Goal: Navigation & Orientation: Find specific page/section

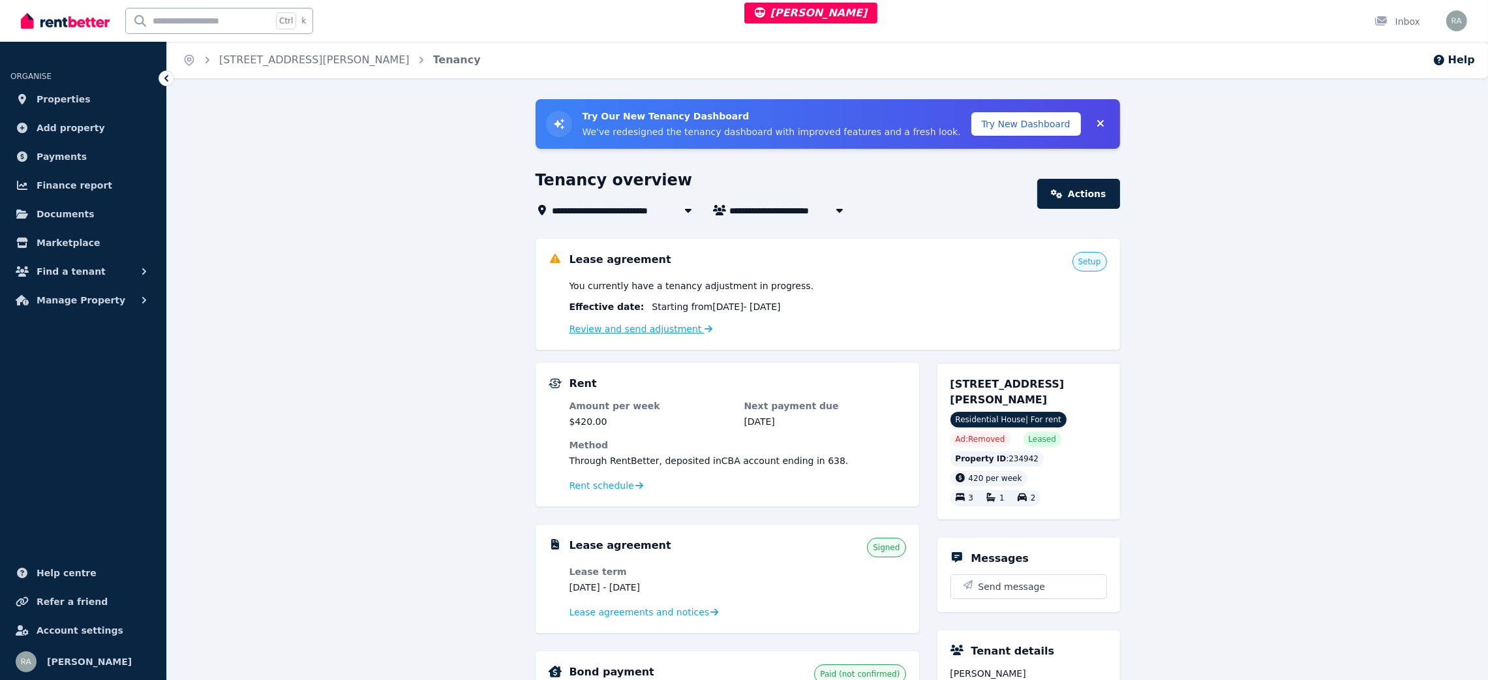
click at [645, 329] on link "Review and send adjustment" at bounding box center [641, 329] width 144 height 10
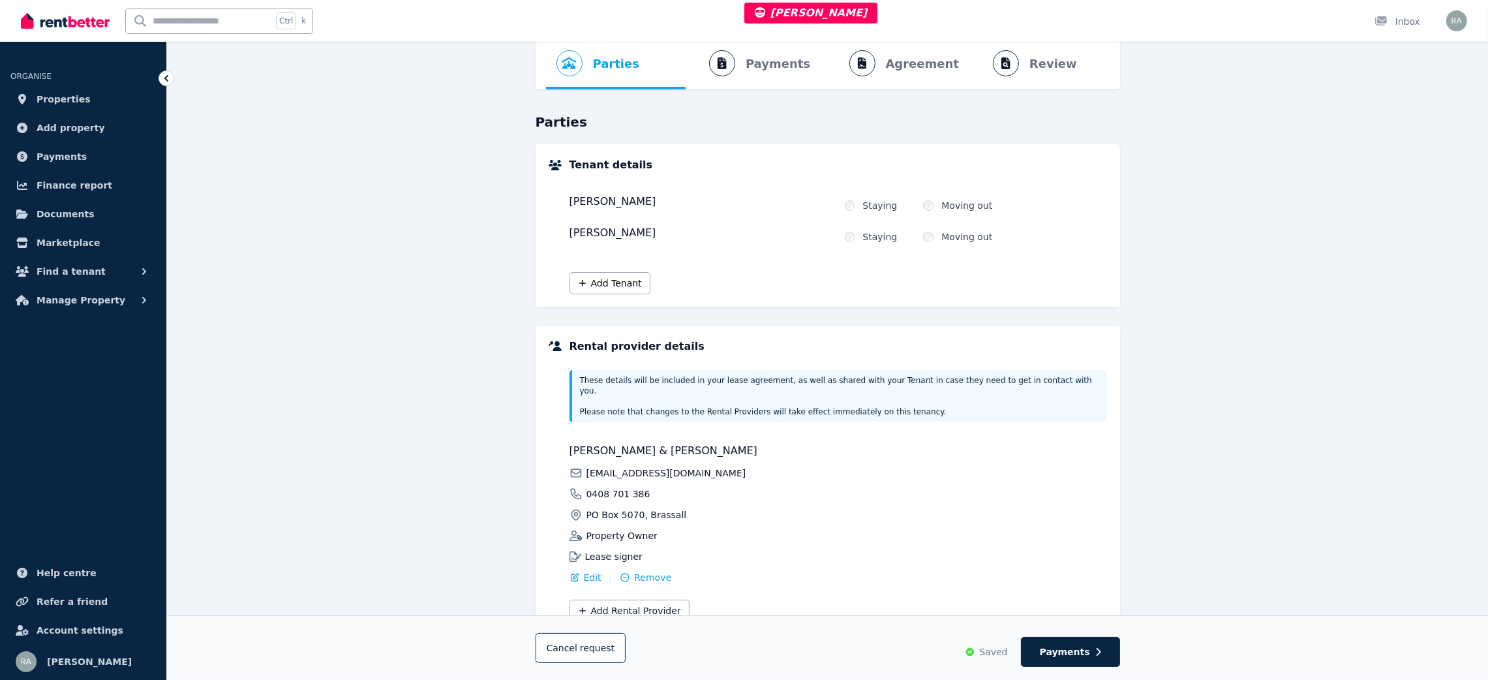
scroll to position [95, 0]
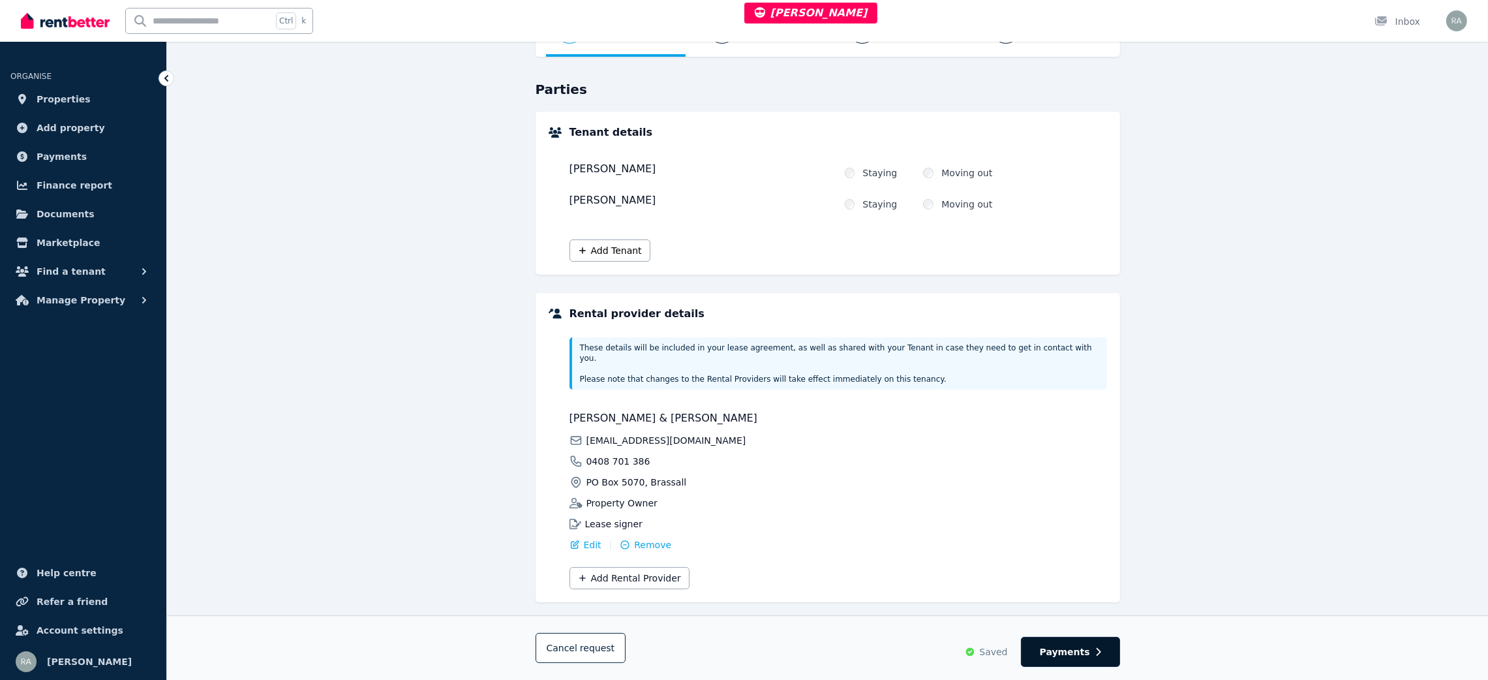
click at [1077, 645] on span "Payments" at bounding box center [1065, 651] width 50 height 13
select select "**********"
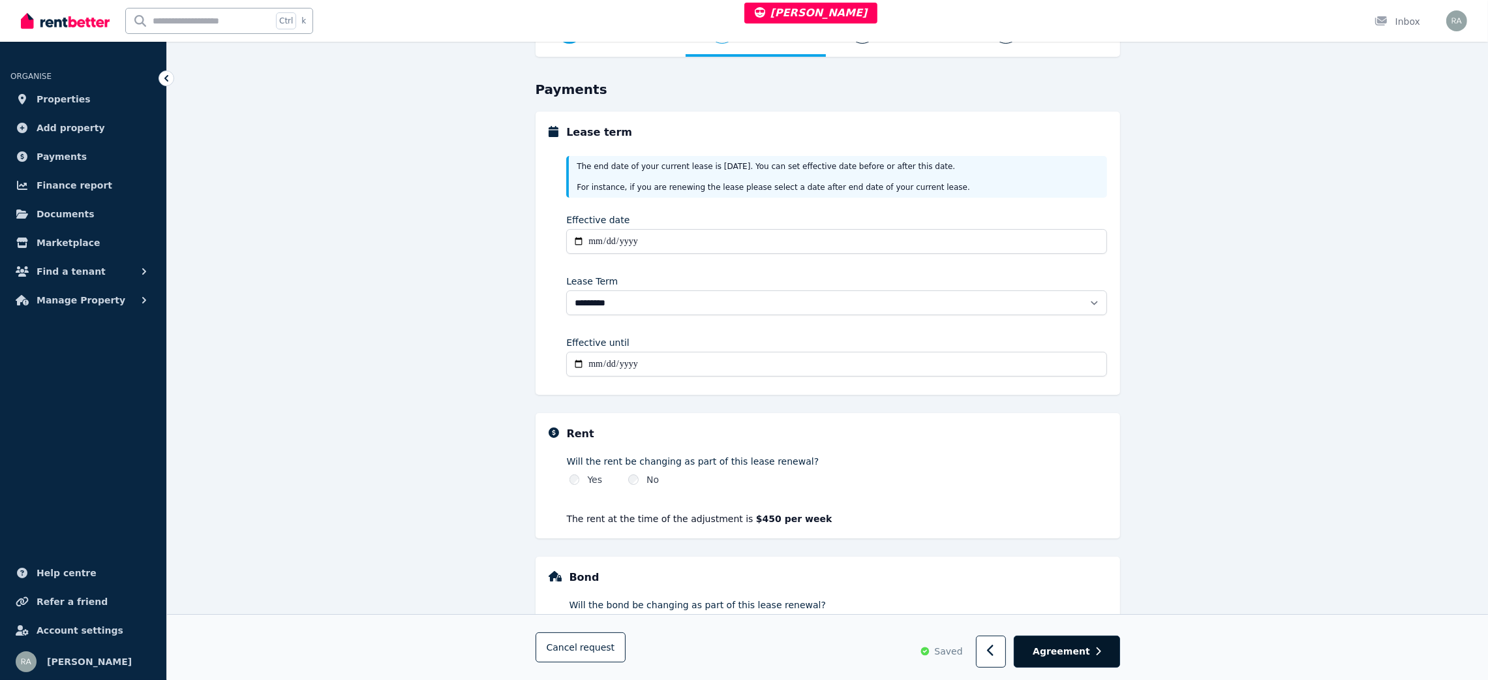
click at [1067, 651] on span "Agreement" at bounding box center [1061, 651] width 57 height 13
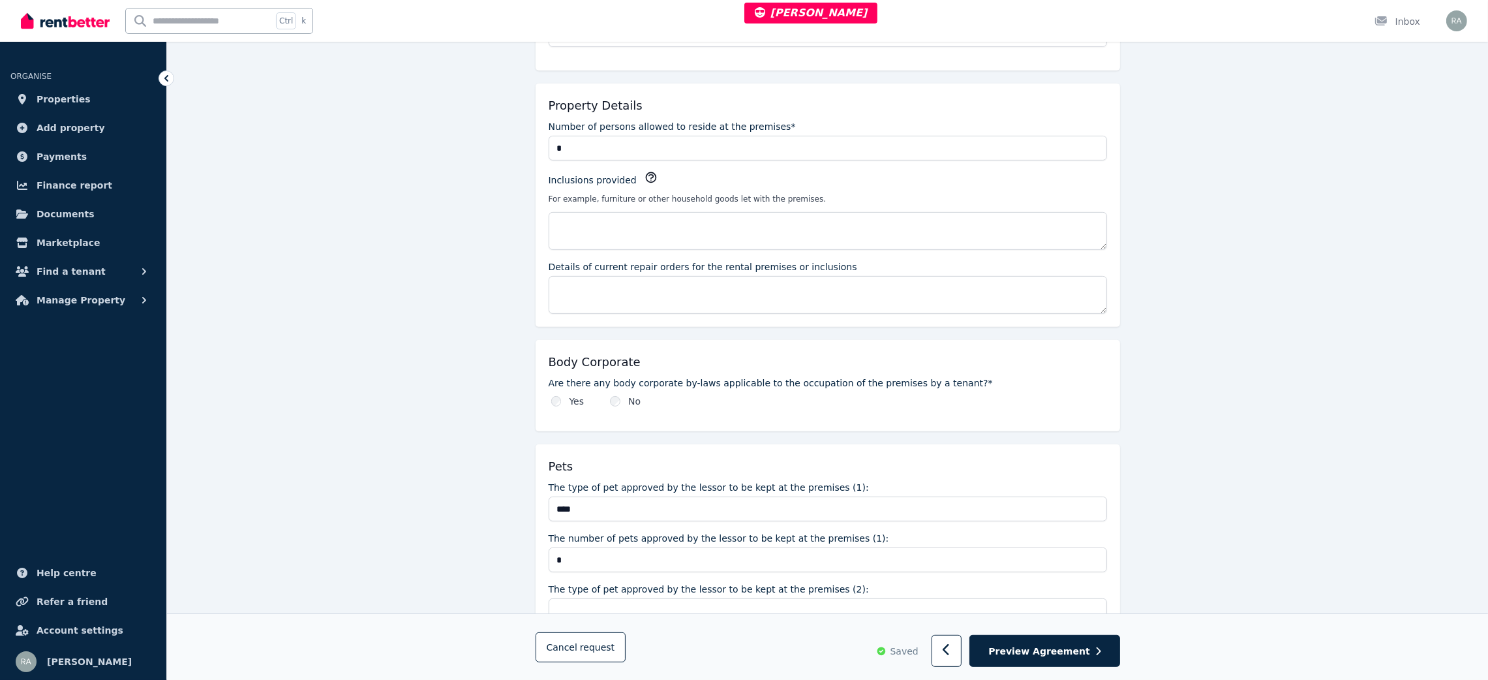
scroll to position [783, 0]
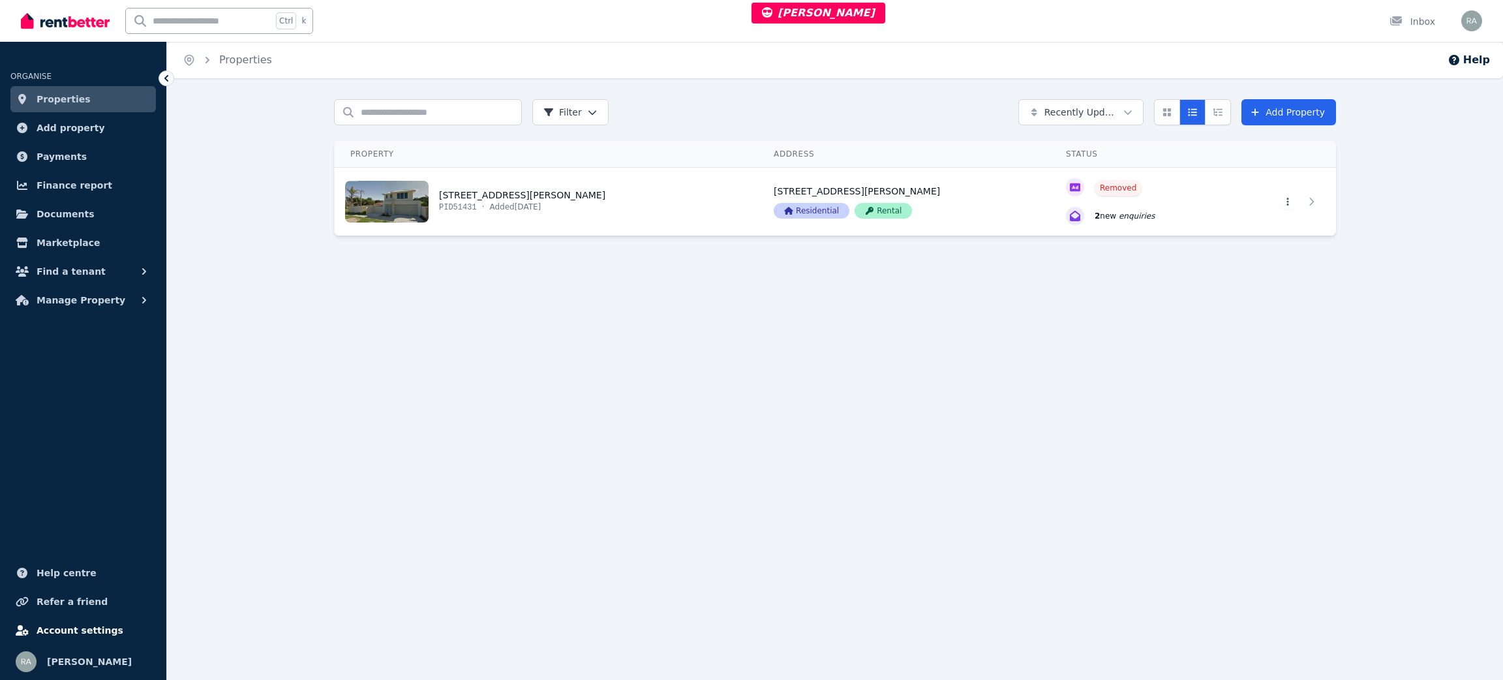
click at [109, 637] on link "Account settings" at bounding box center [82, 630] width 145 height 26
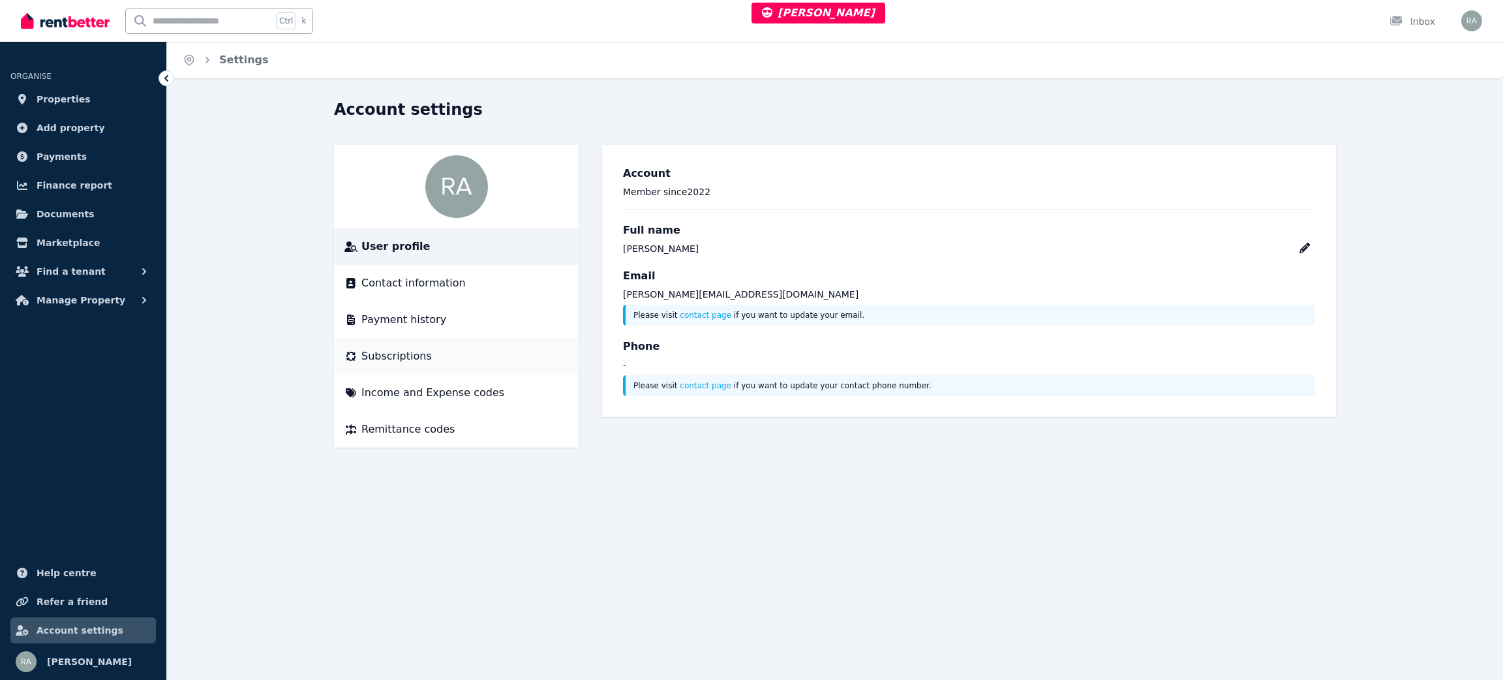
click at [404, 359] on span "Subscriptions" at bounding box center [396, 356] width 70 height 16
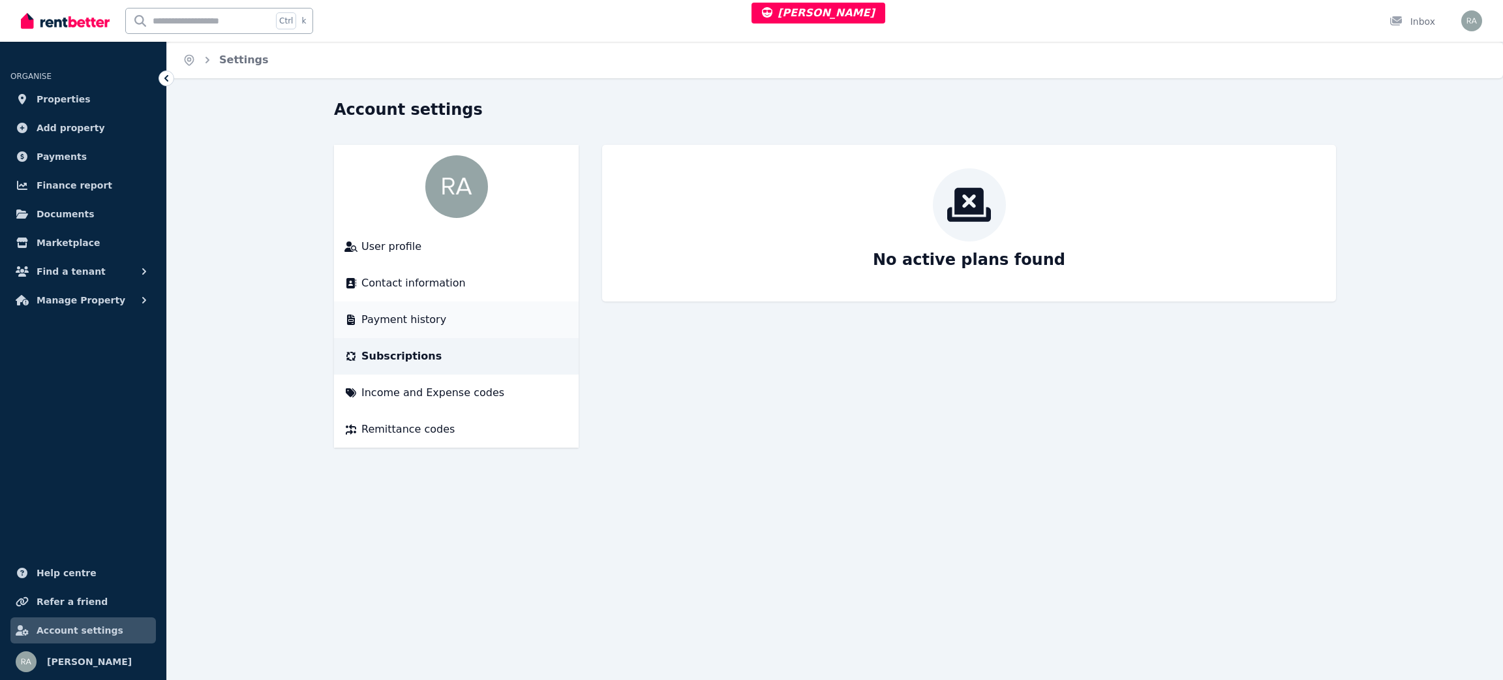
click at [405, 312] on span "Payment history" at bounding box center [403, 320] width 85 height 16
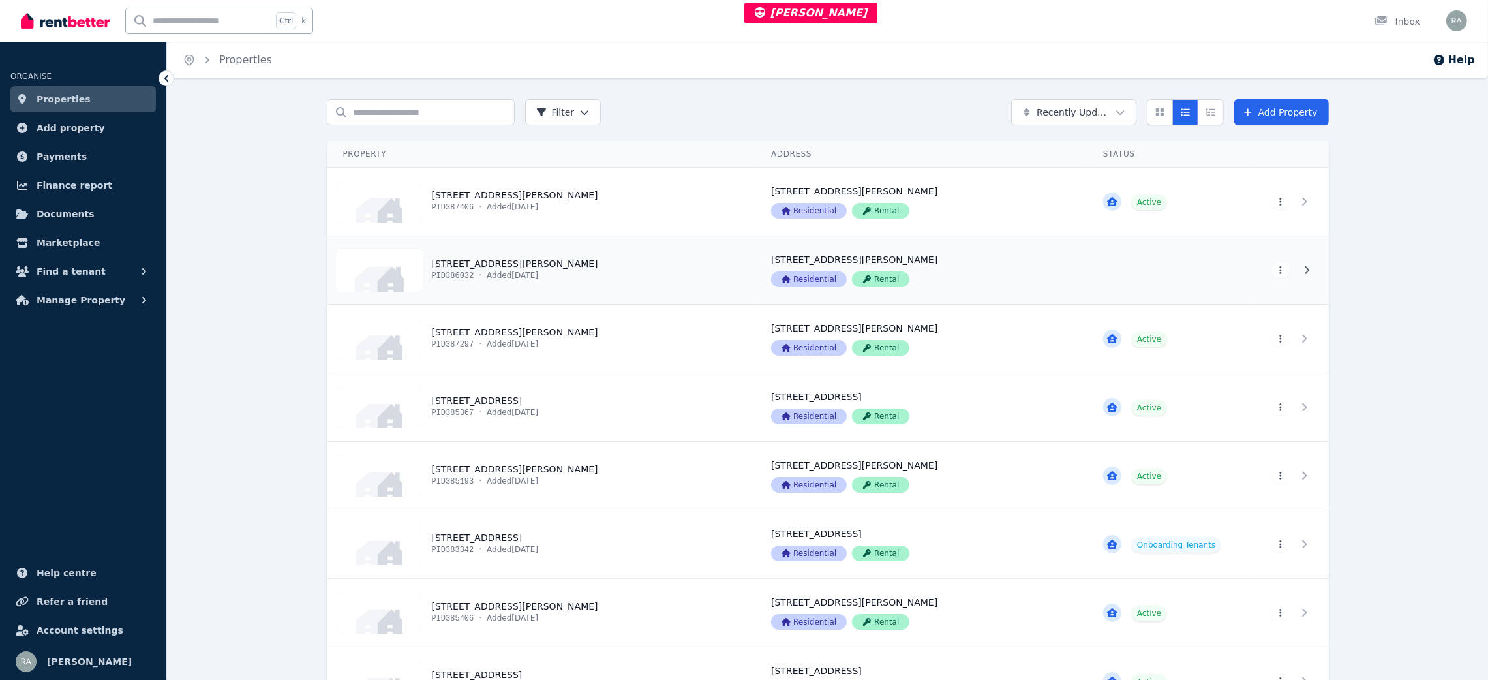
click at [635, 281] on link "View property details" at bounding box center [541, 270] width 429 height 68
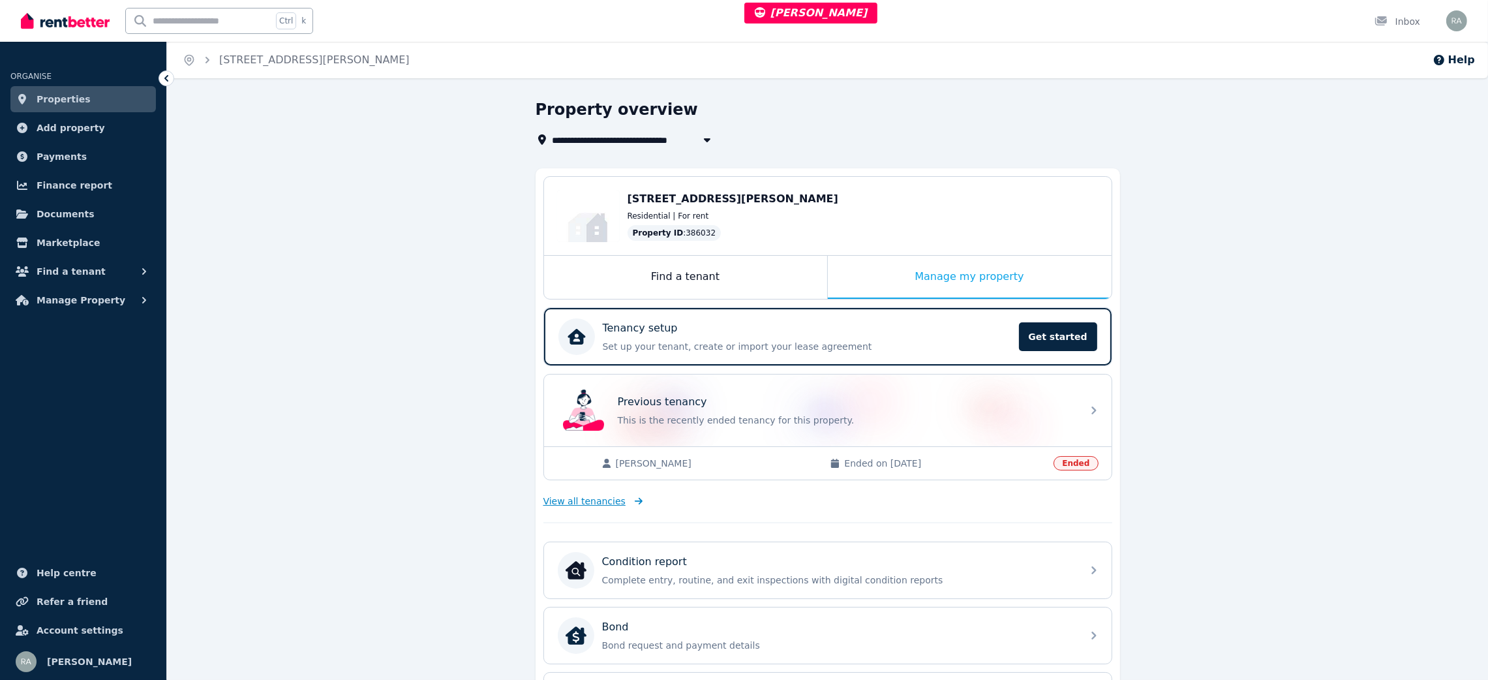
click at [604, 499] on span "View all tenancies" at bounding box center [584, 500] width 82 height 13
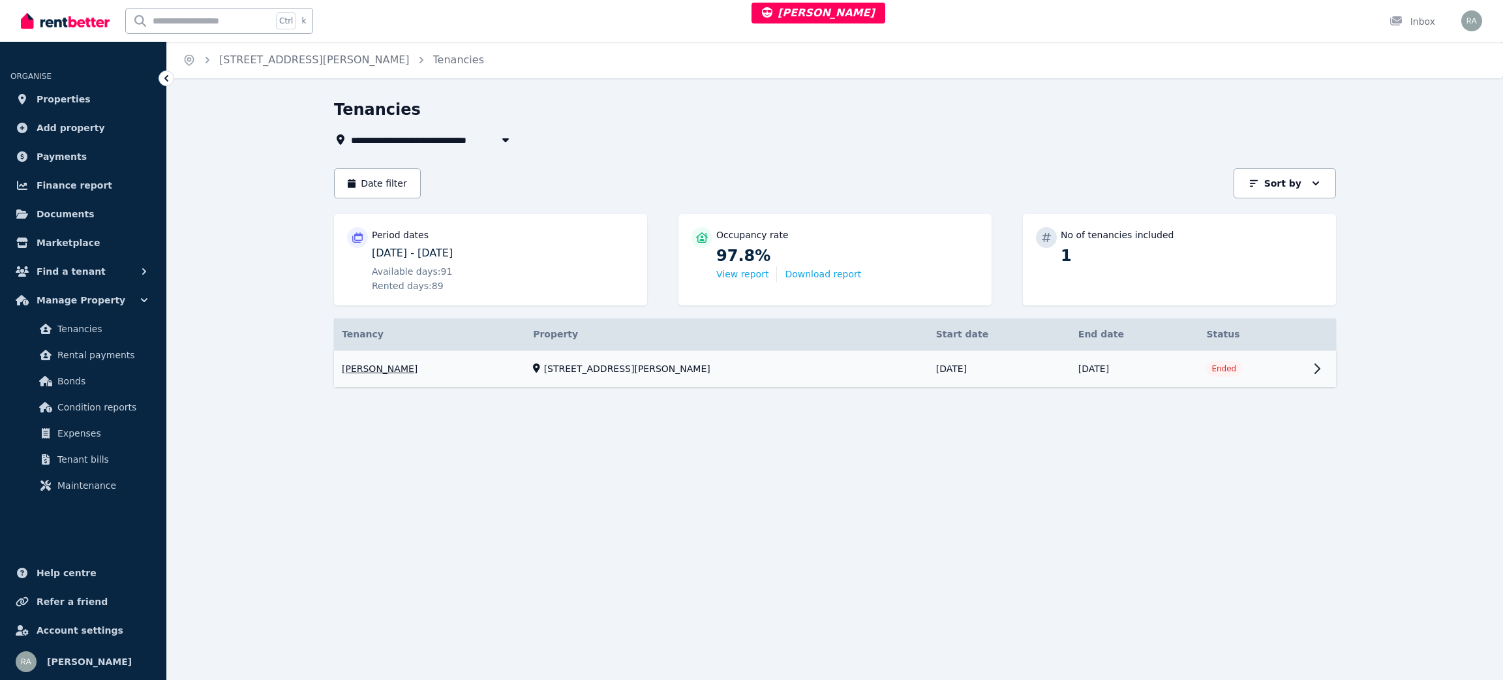
click at [894, 363] on link "View property details" at bounding box center [835, 368] width 1002 height 37
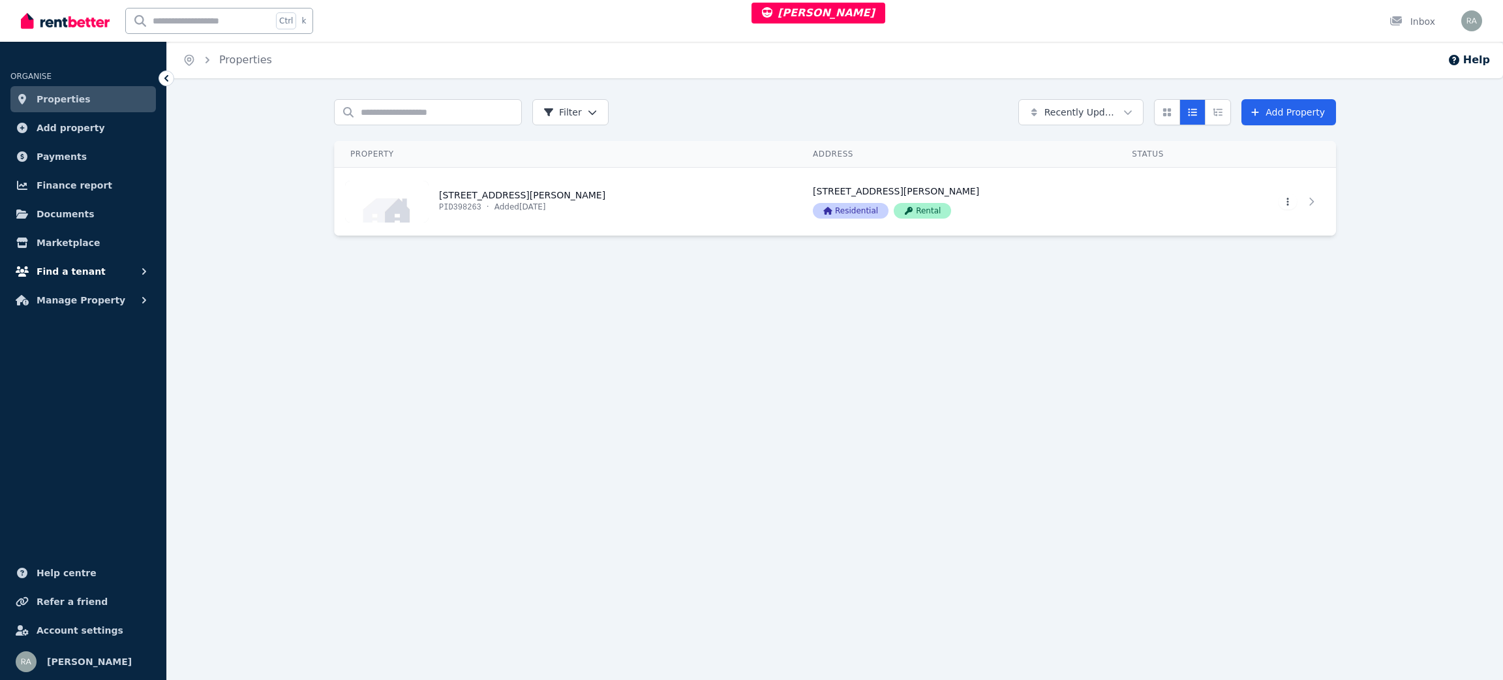
click at [140, 269] on icon "button" at bounding box center [144, 271] width 13 height 13
click at [632, 202] on link "View property details" at bounding box center [566, 202] width 463 height 68
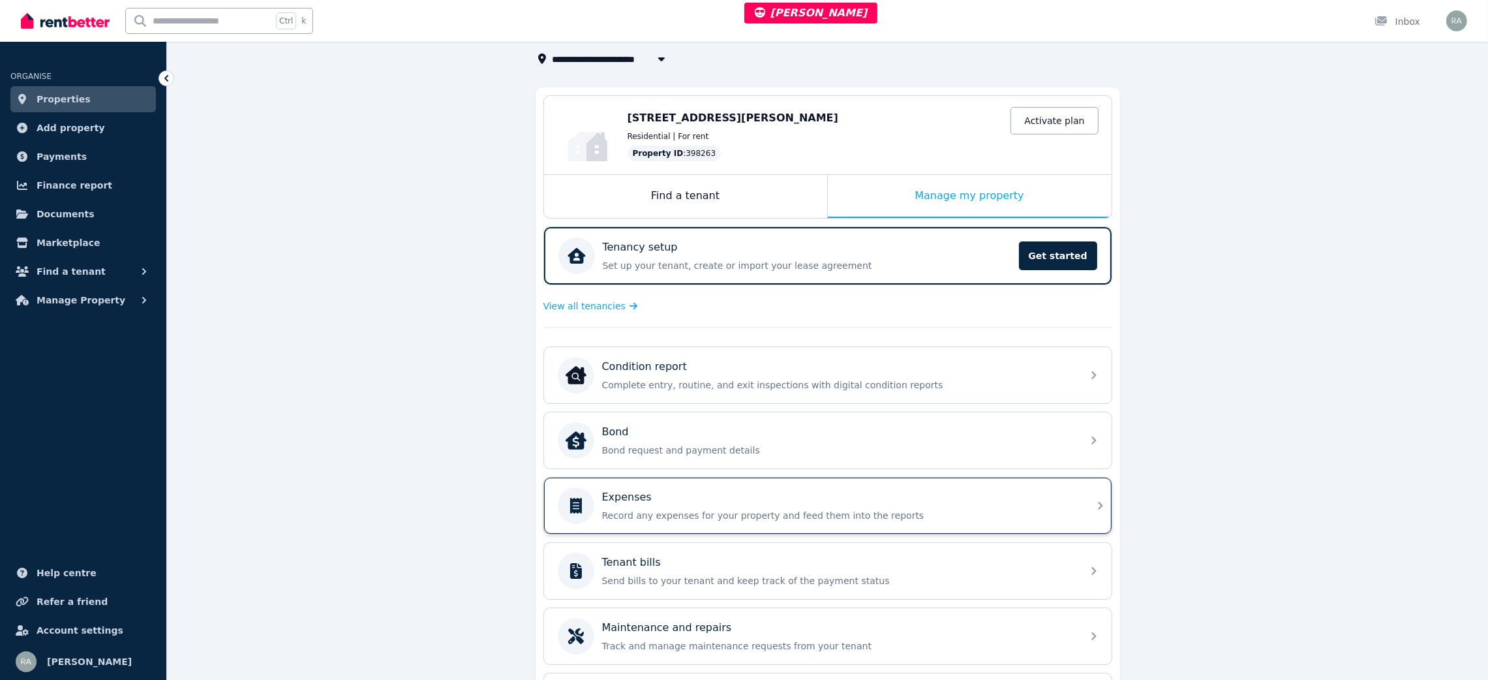
scroll to position [189, 0]
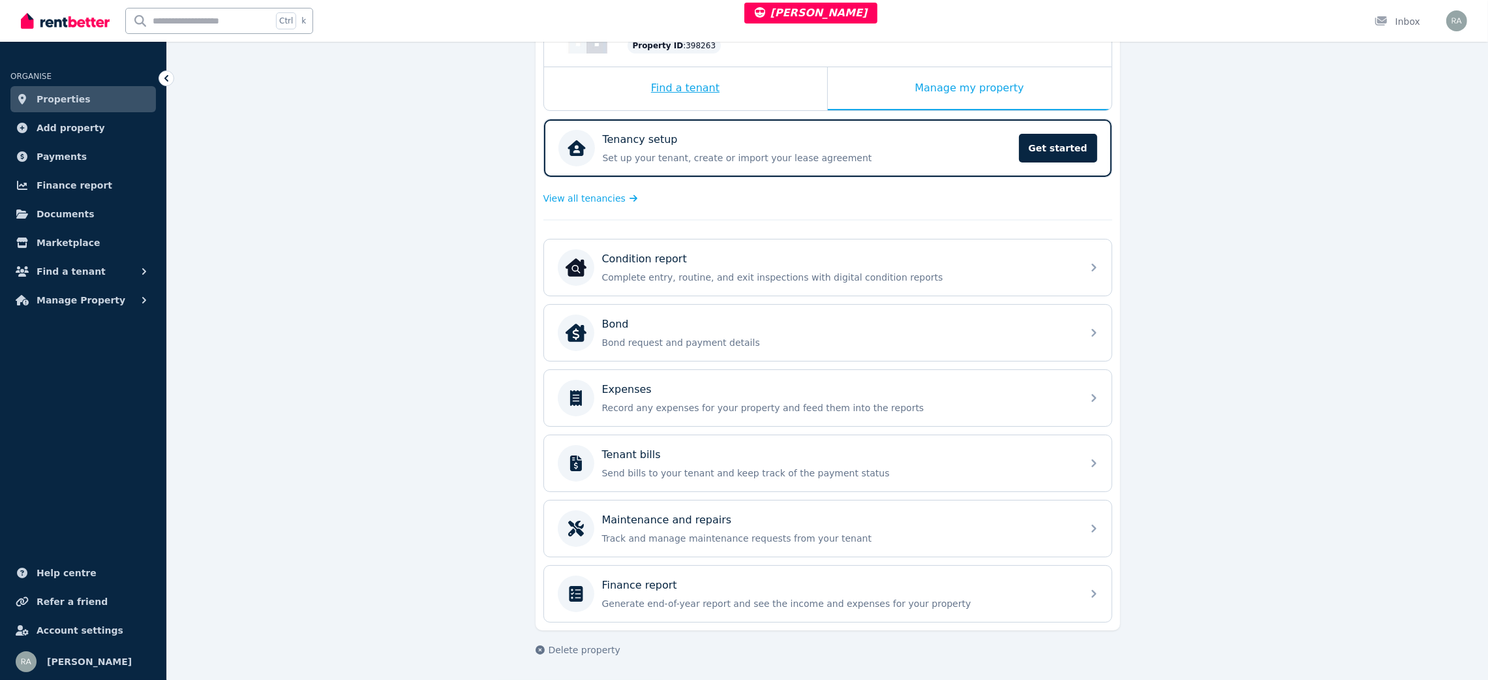
click at [756, 88] on div "Find a tenant" at bounding box center [685, 88] width 283 height 43
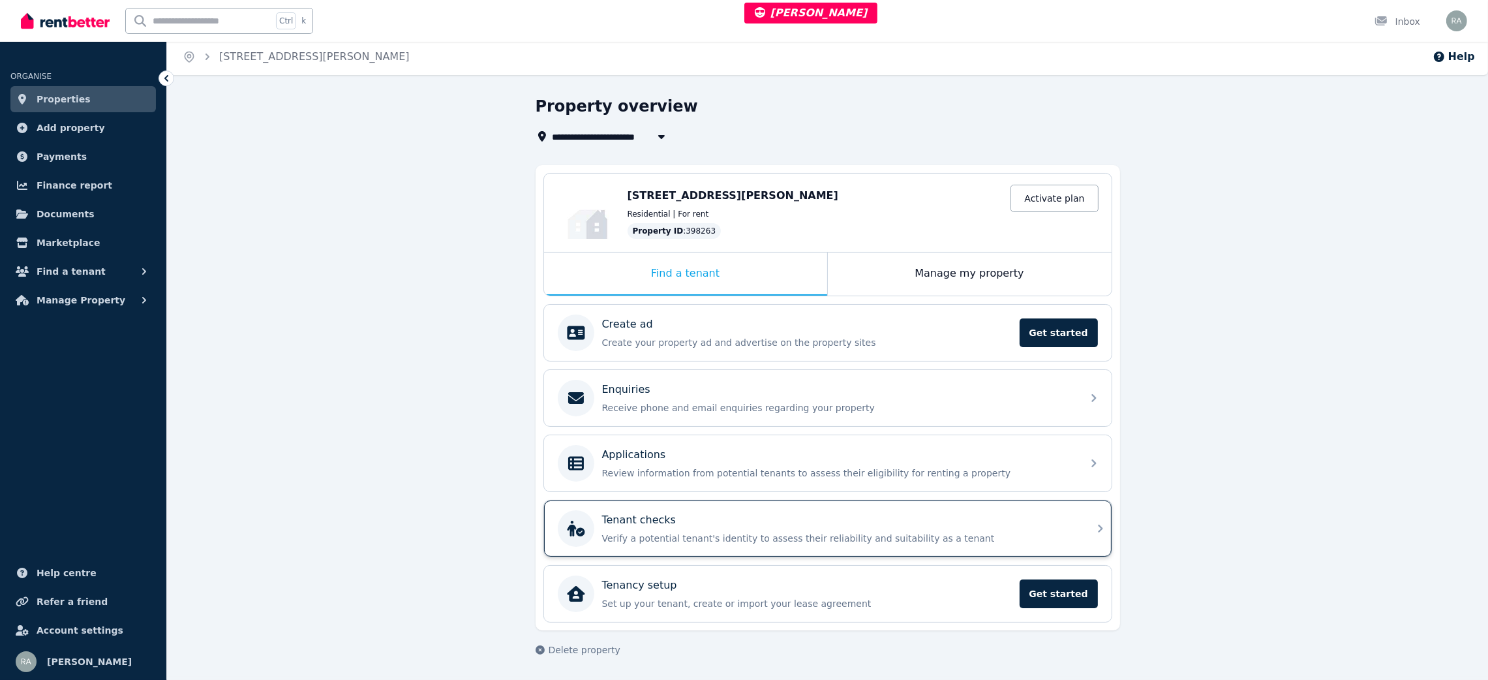
click at [721, 530] on div "Tenant checks Verify a potential tenant's identity to assess their reliability …" at bounding box center [838, 528] width 472 height 33
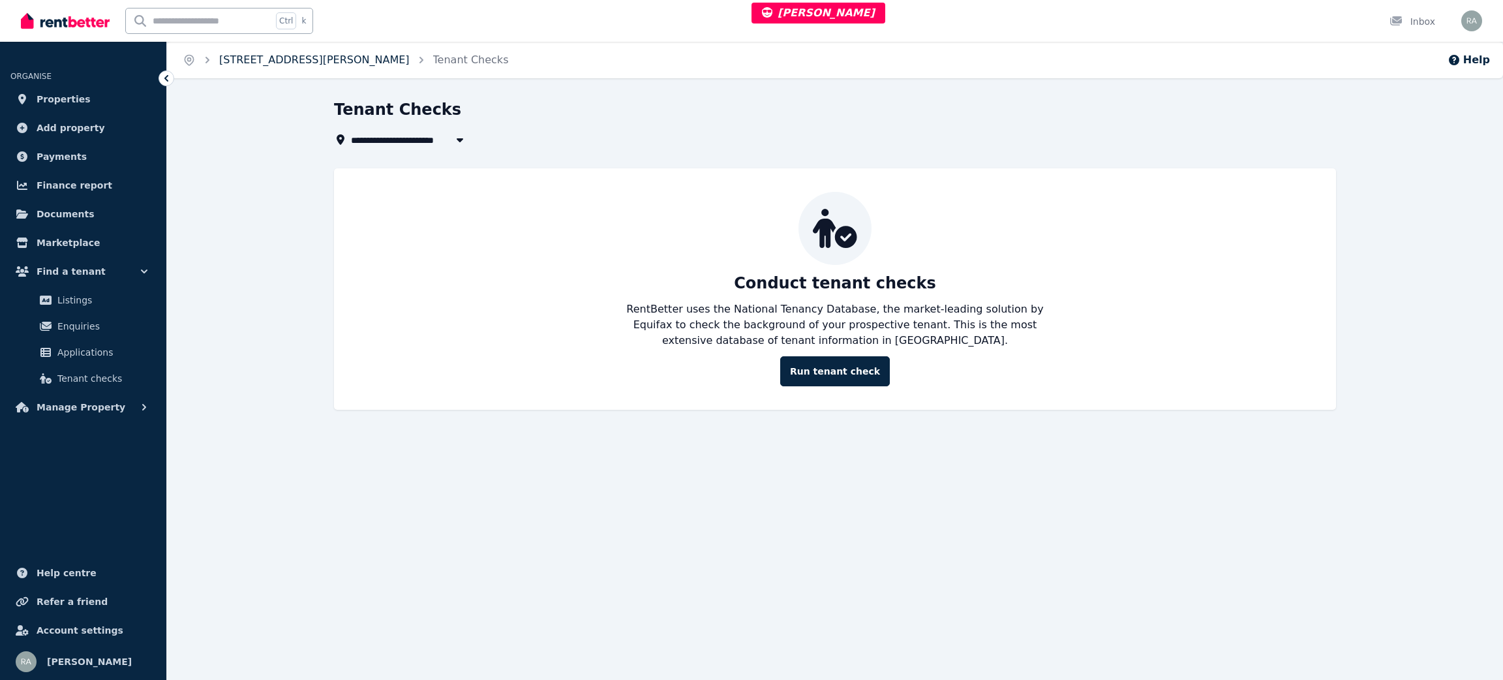
click at [288, 58] on link "[STREET_ADDRESS][PERSON_NAME]" at bounding box center [314, 59] width 190 height 12
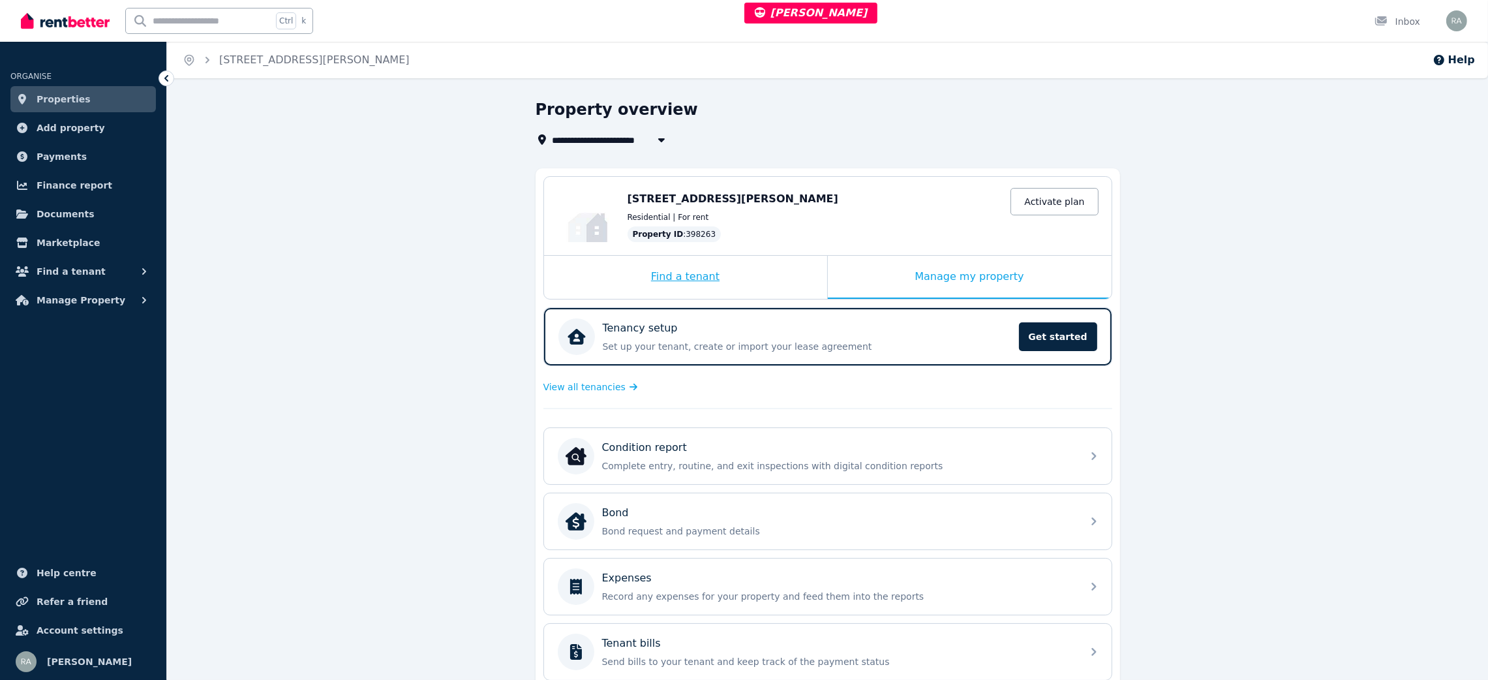
click at [787, 274] on div "Find a tenant" at bounding box center [685, 277] width 283 height 43
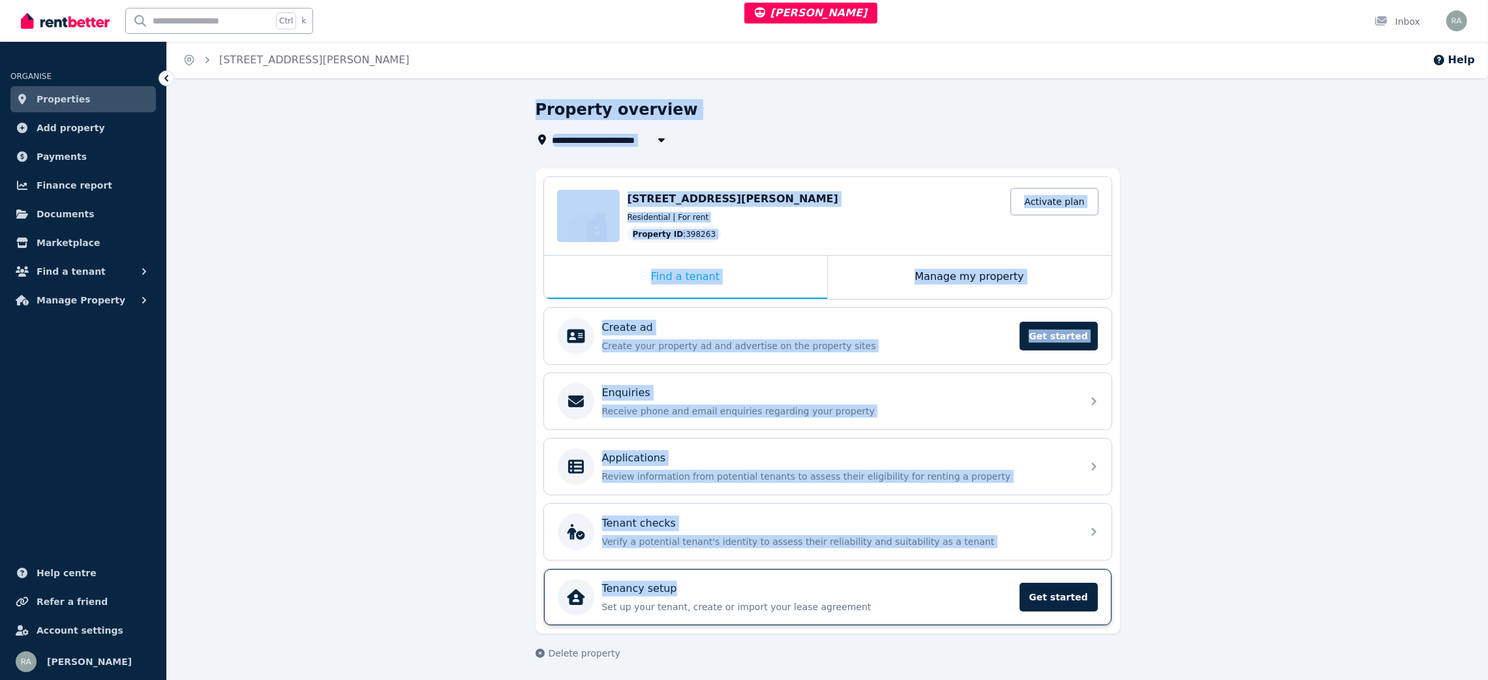
drag, startPoint x: 539, startPoint y: 135, endPoint x: 804, endPoint y: 586, distance: 523.1
click at [804, 586] on div "**********" at bounding box center [744, 340] width 1488 height 680
click at [217, 341] on div "**********" at bounding box center [827, 391] width 1321 height 584
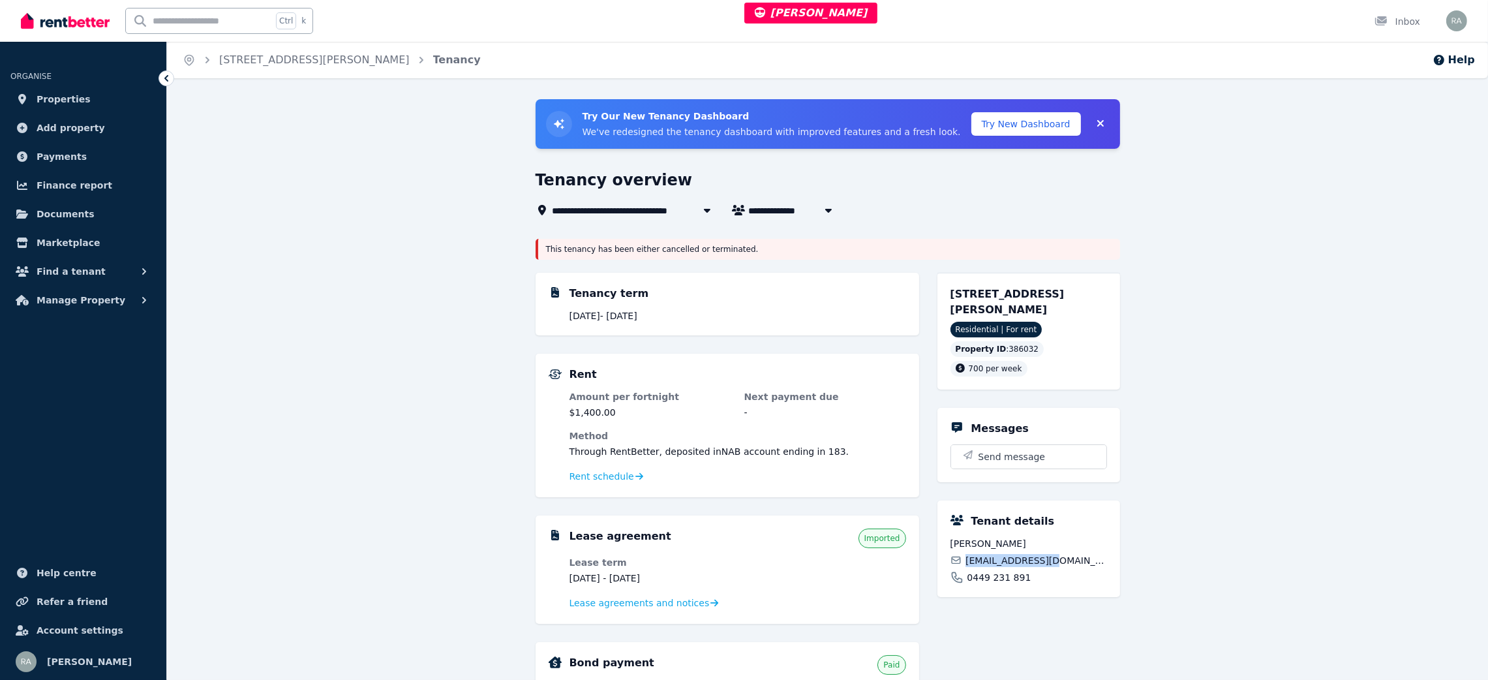
copy span "azunay@hotmail.es"
drag, startPoint x: 965, startPoint y: 564, endPoint x: 1056, endPoint y: 569, distance: 90.9
click at [1001, 453] on div "Asuncion Gomez azunay@hotmail.es 0449 231 891" at bounding box center [1028, 560] width 157 height 47
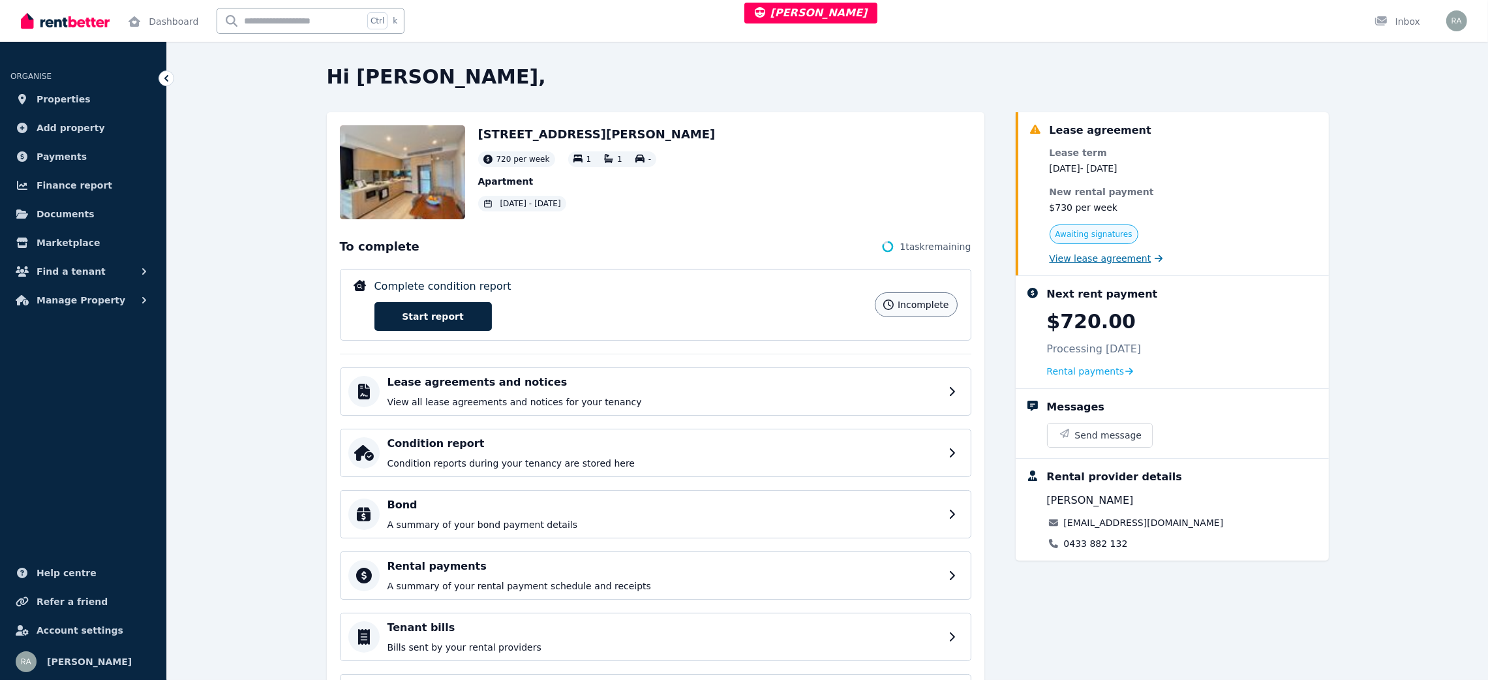
click at [1081, 258] on span "View lease agreement" at bounding box center [1101, 258] width 102 height 13
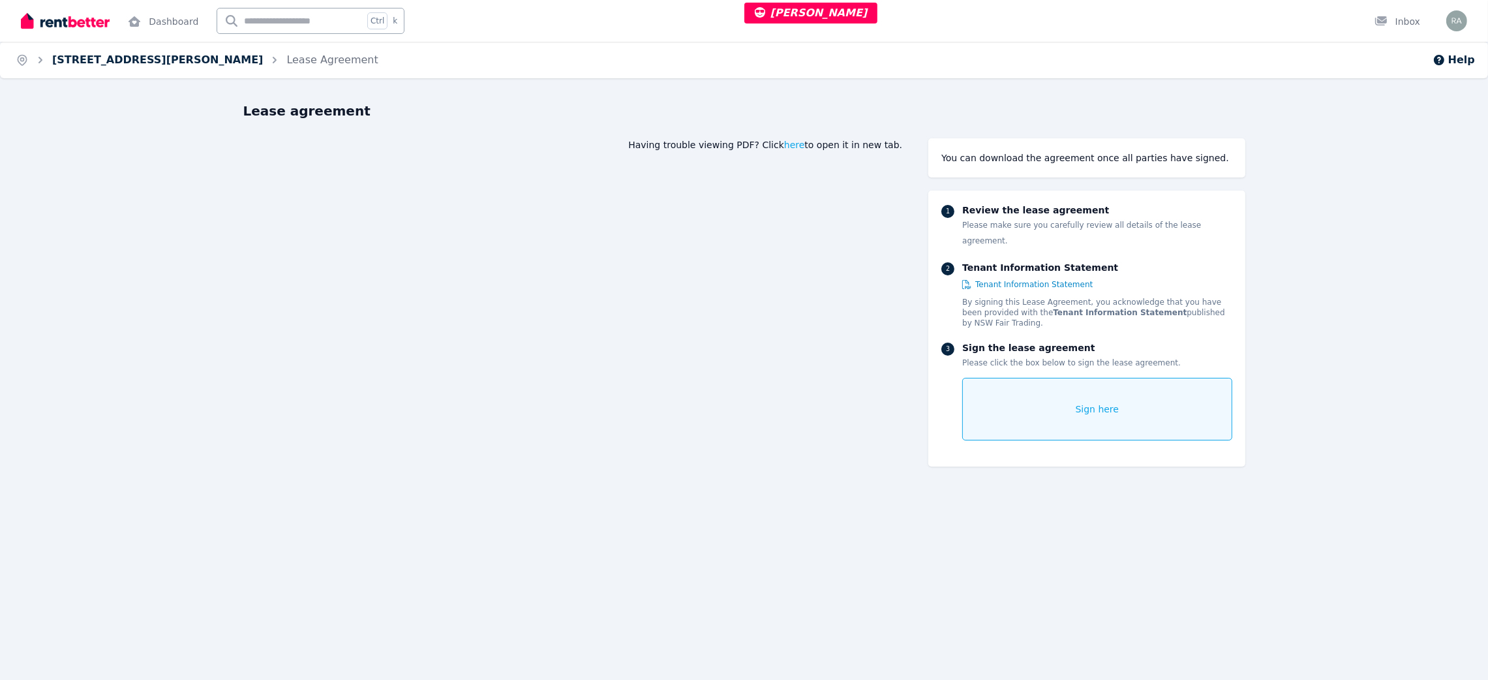
click at [166, 58] on link "[STREET_ADDRESS][PERSON_NAME]" at bounding box center [157, 59] width 211 height 12
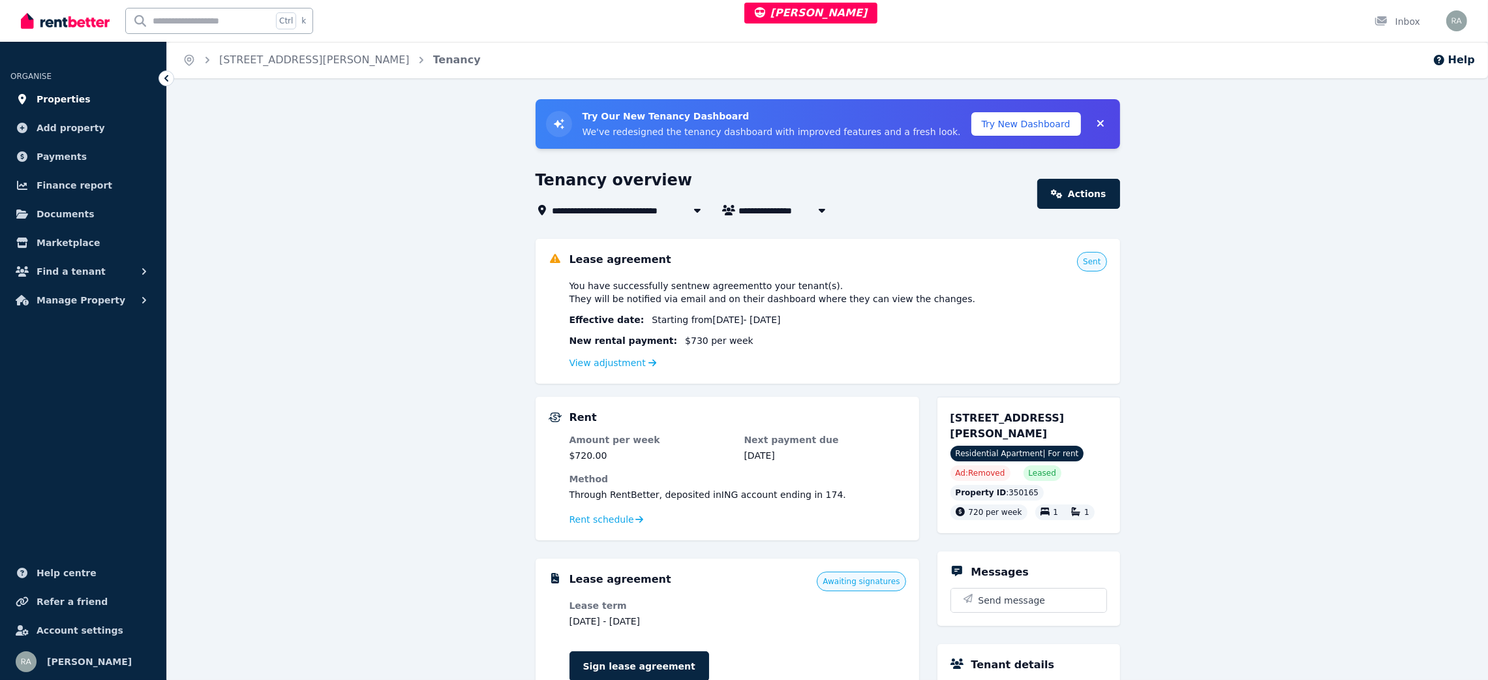
click at [54, 100] on span "Properties" at bounding box center [64, 99] width 54 height 16
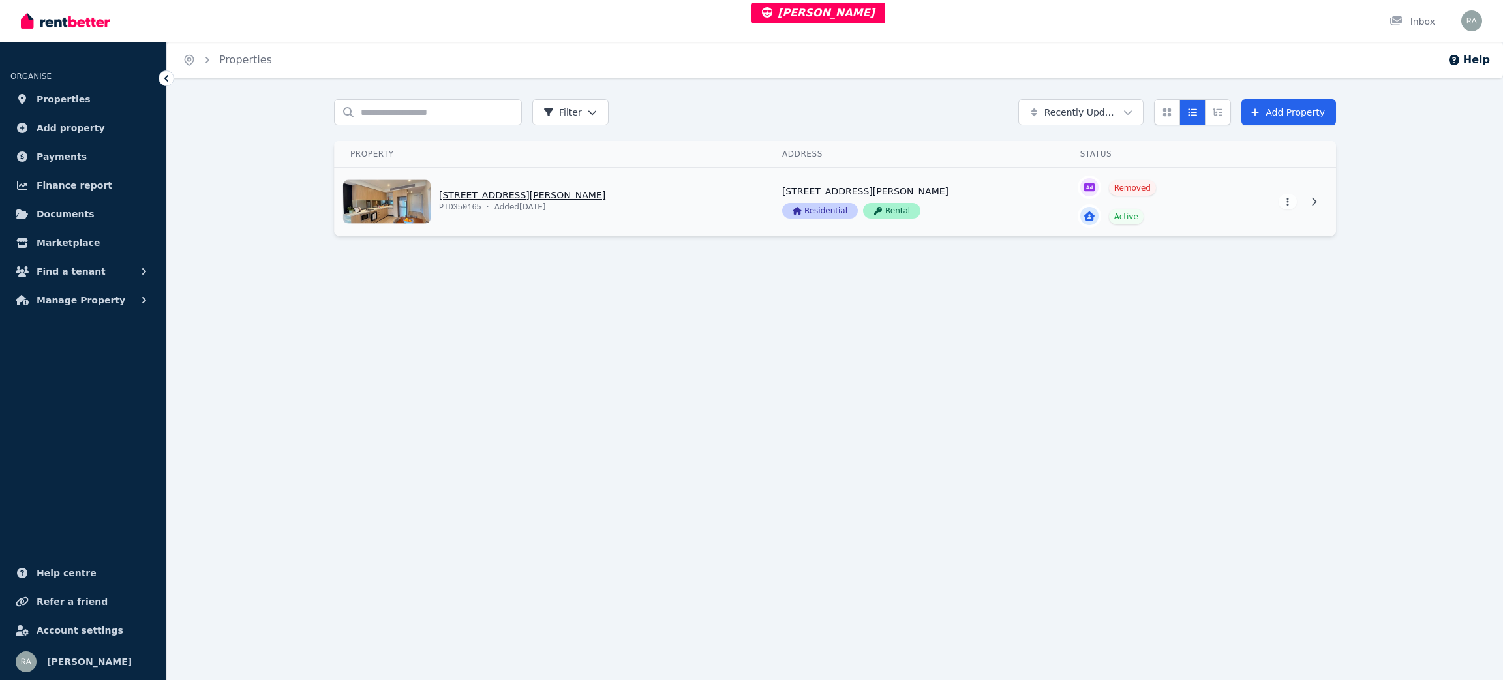
click at [610, 219] on link "View property details" at bounding box center [551, 202] width 432 height 68
